Goal: Task Accomplishment & Management: Use online tool/utility

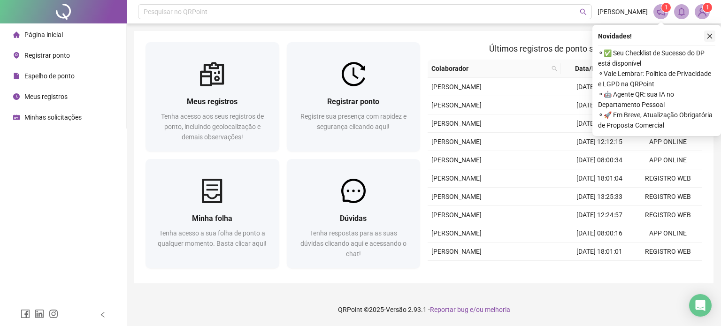
click at [705, 33] on button "button" at bounding box center [709, 35] width 11 height 11
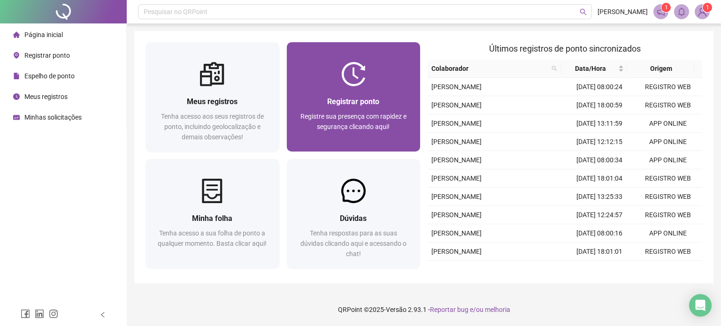
click at [366, 63] on div at bounding box center [354, 74] width 134 height 24
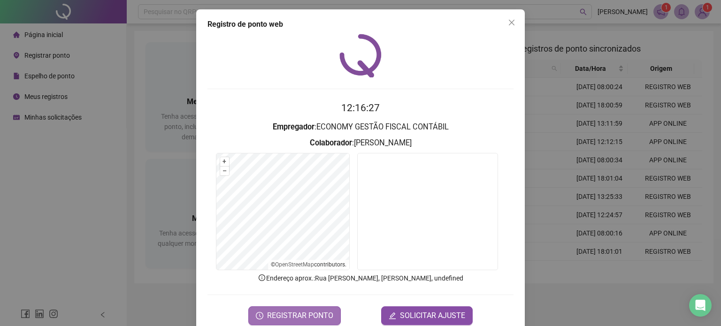
click at [319, 311] on span "REGISTRAR PONTO" at bounding box center [300, 315] width 66 height 11
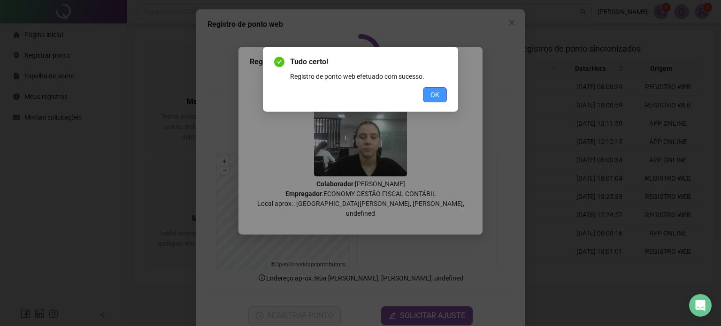
click at [437, 95] on span "OK" at bounding box center [434, 95] width 9 height 10
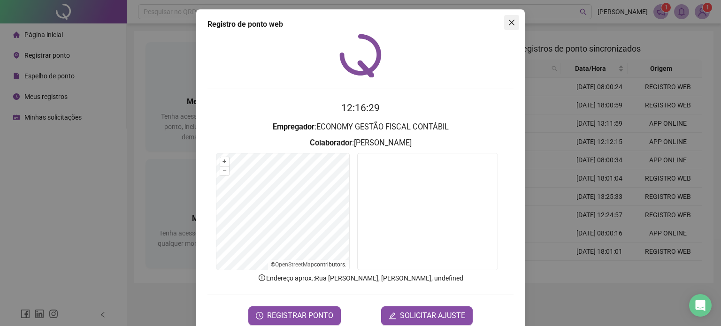
click at [504, 26] on span "Close" at bounding box center [511, 23] width 15 height 8
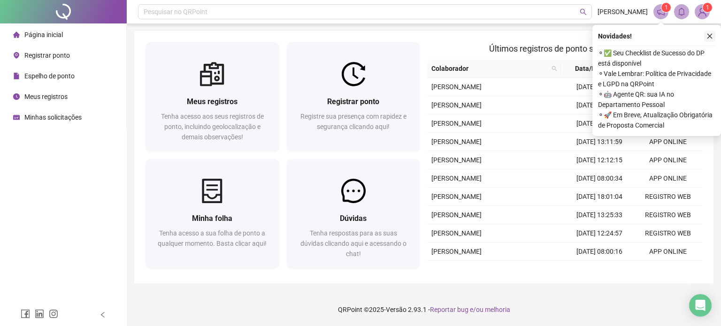
click at [706, 37] on button "button" at bounding box center [709, 35] width 11 height 11
